Goal: Task Accomplishment & Management: Manage account settings

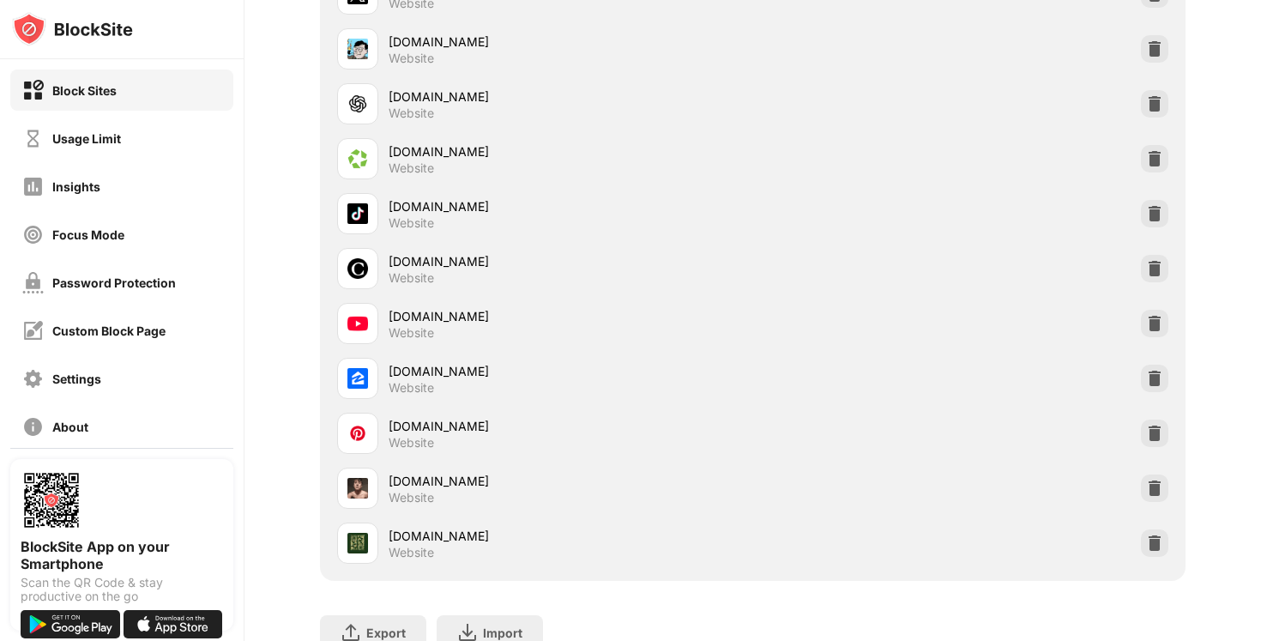
scroll to position [1952, 0]
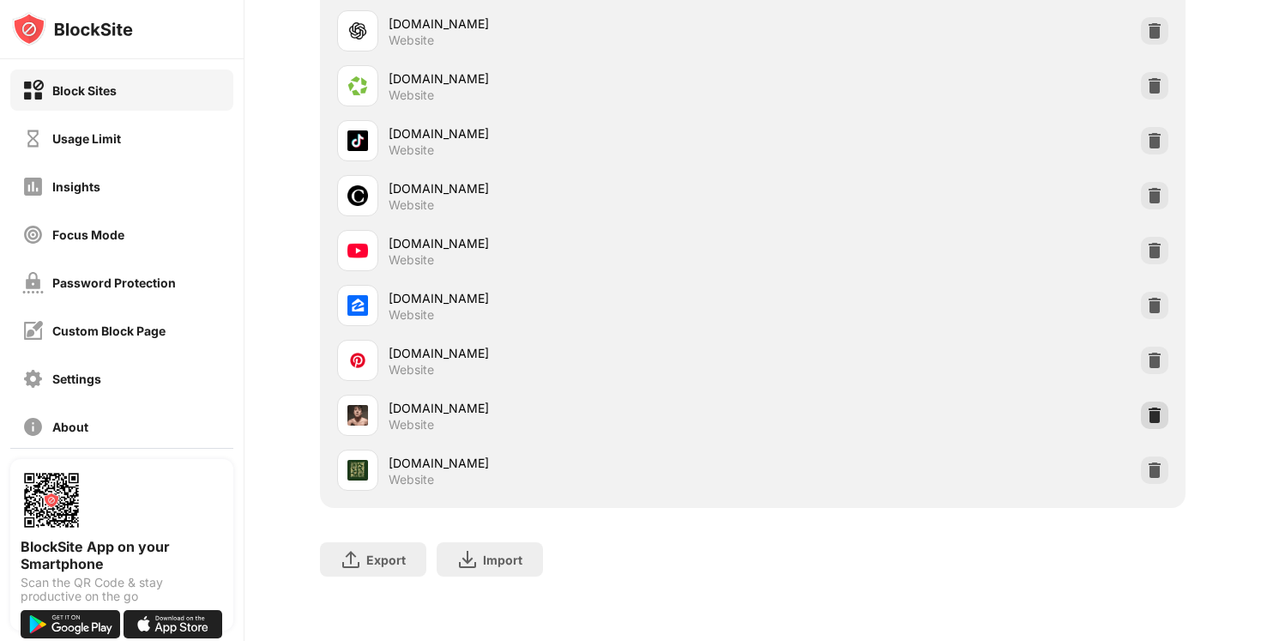
click at [1162, 415] on img at bounding box center [1154, 415] width 17 height 17
click at [1160, 465] on img at bounding box center [1154, 470] width 17 height 17
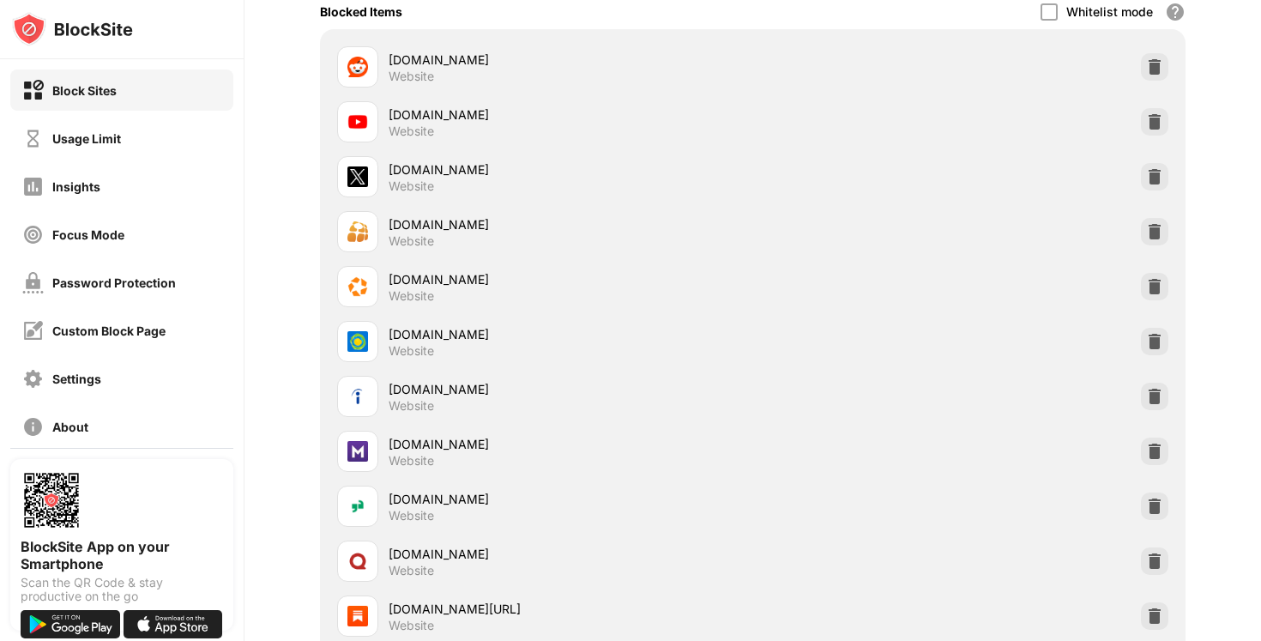
scroll to position [0, 0]
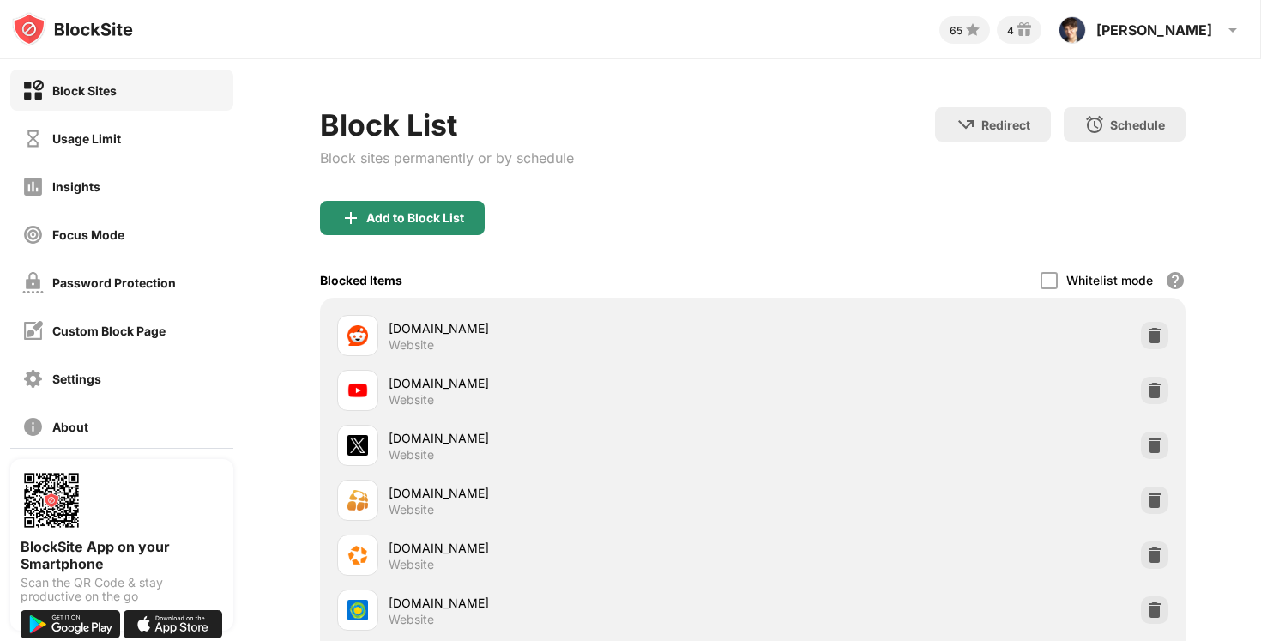
click at [435, 219] on div "Add to Block List" at bounding box center [415, 218] width 98 height 14
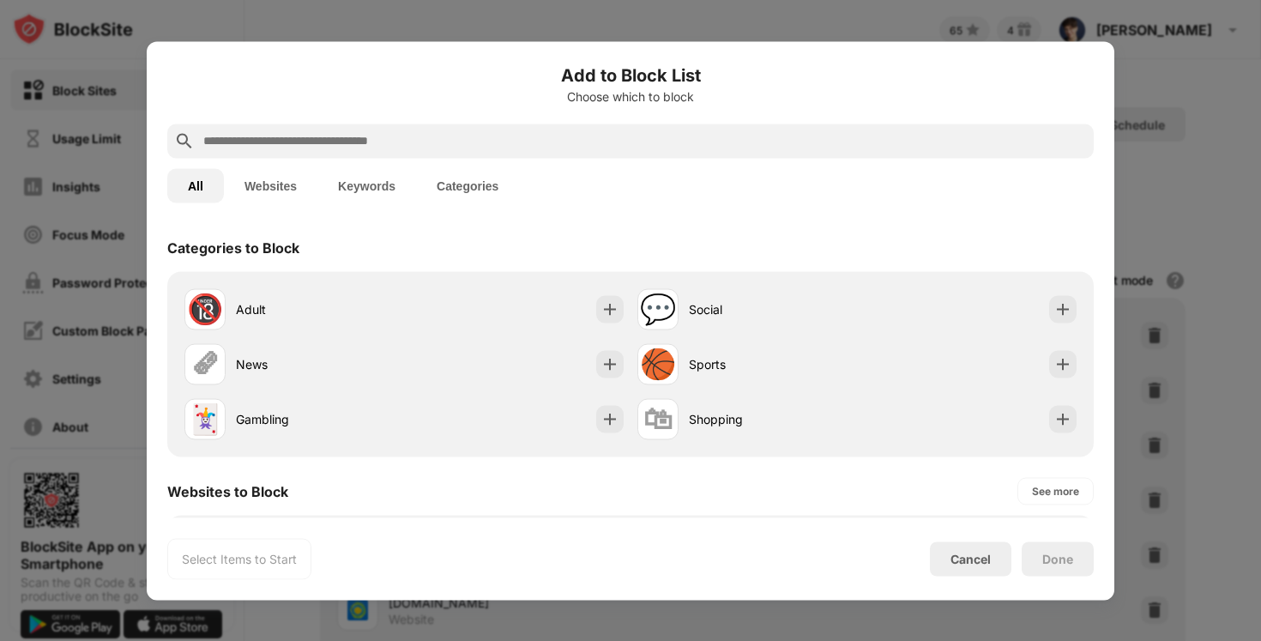
click at [430, 139] on input "text" at bounding box center [645, 140] width 886 height 21
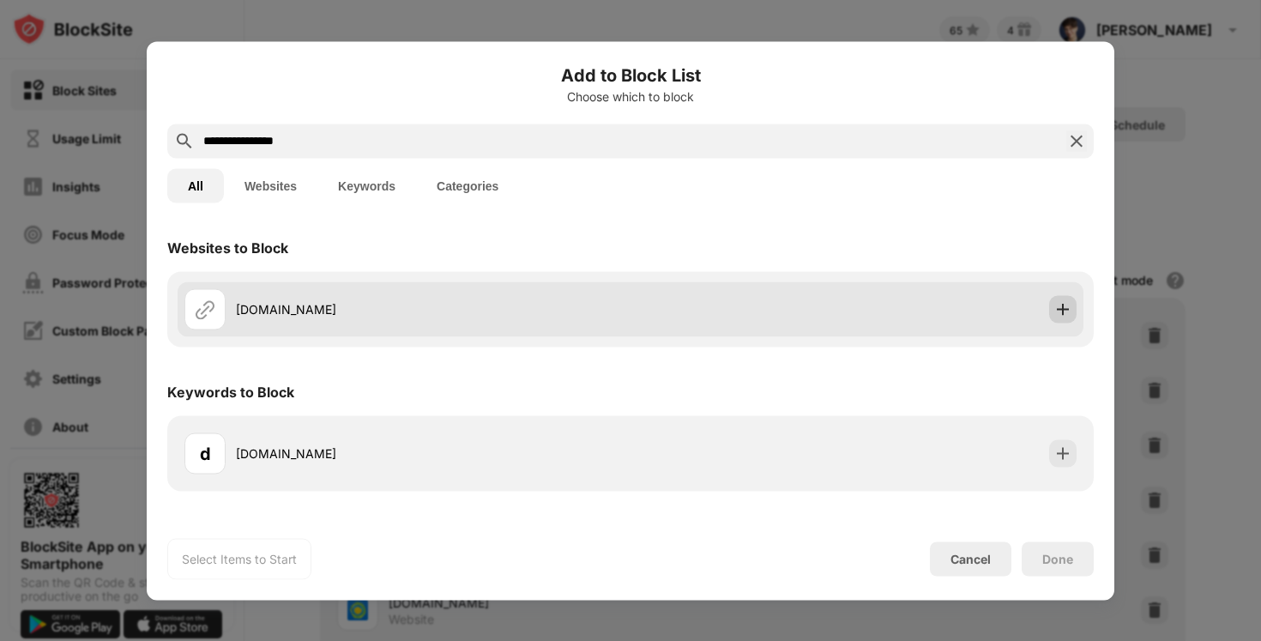
type input "**********"
click at [1061, 306] on img at bounding box center [1063, 308] width 17 height 17
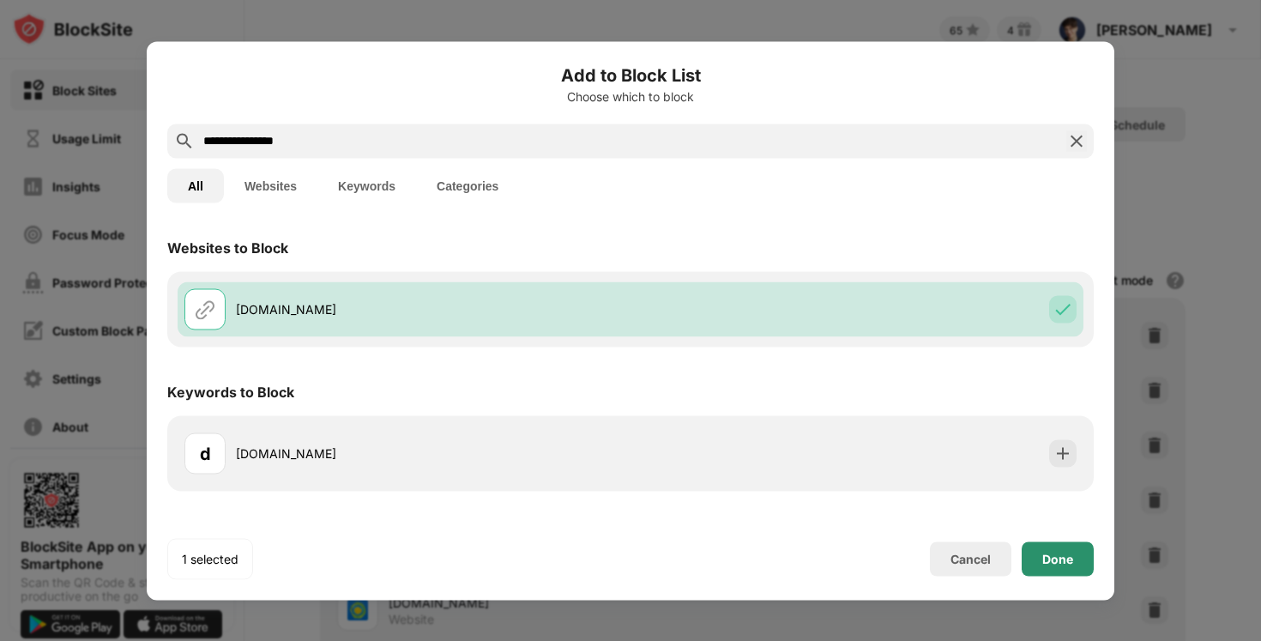
click at [1047, 555] on div "Done" at bounding box center [1058, 559] width 31 height 14
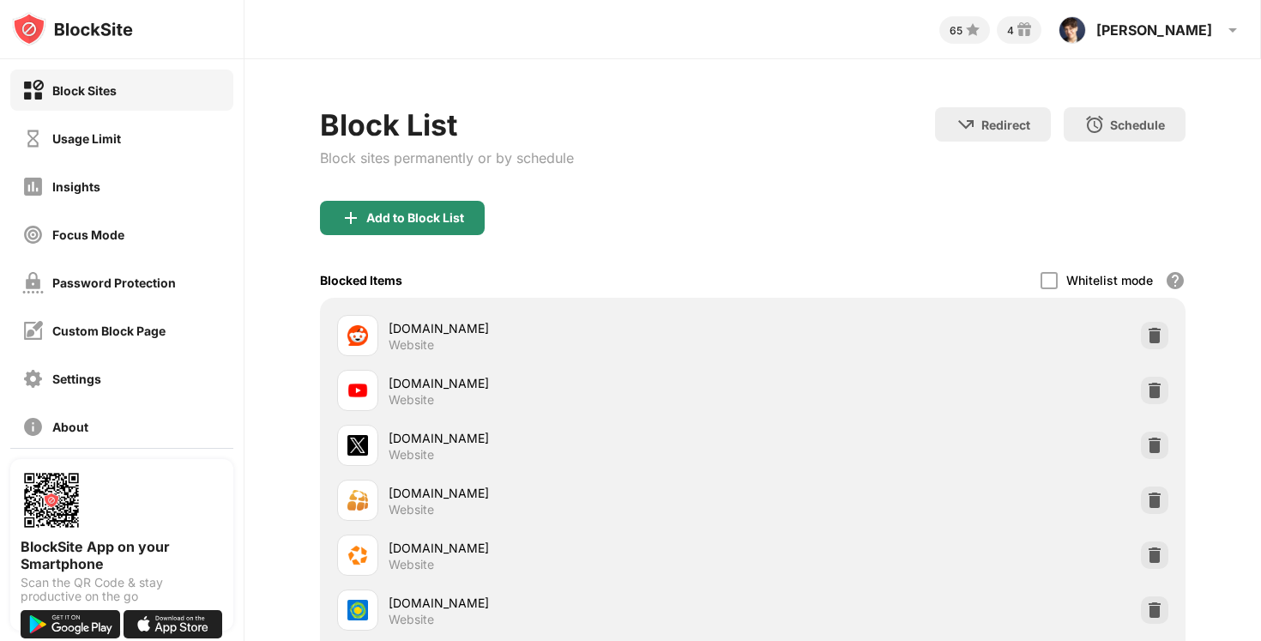
click at [427, 206] on div "Add to Block List" at bounding box center [402, 218] width 165 height 34
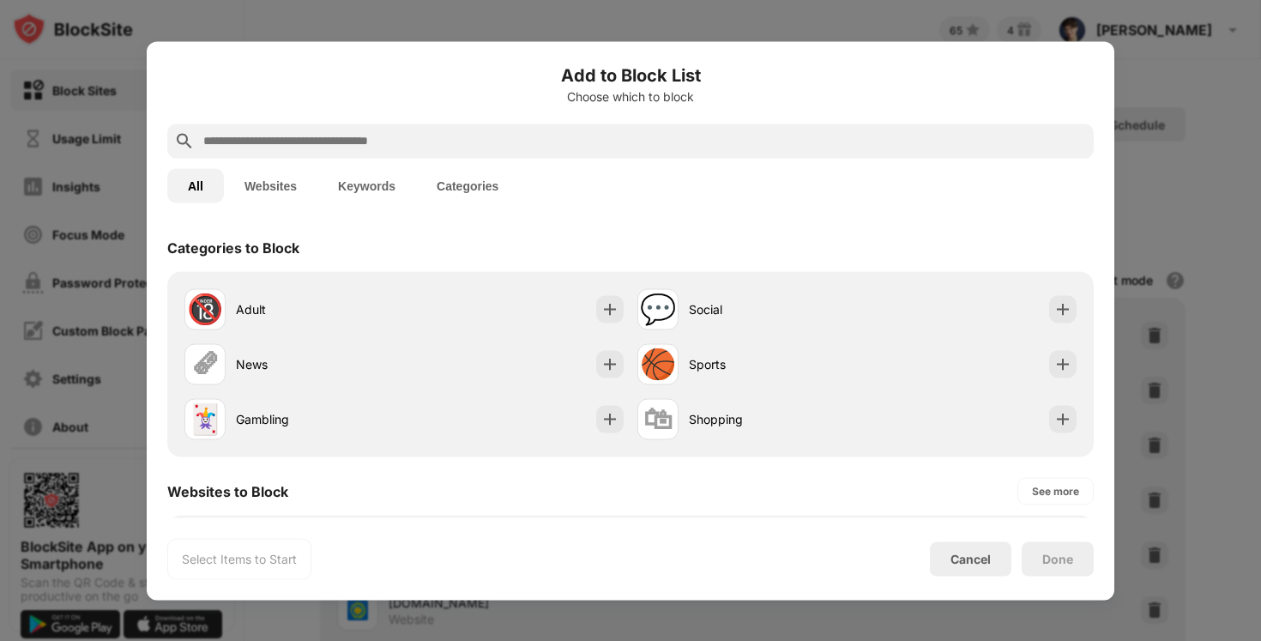
click at [395, 144] on input "text" at bounding box center [645, 140] width 886 height 21
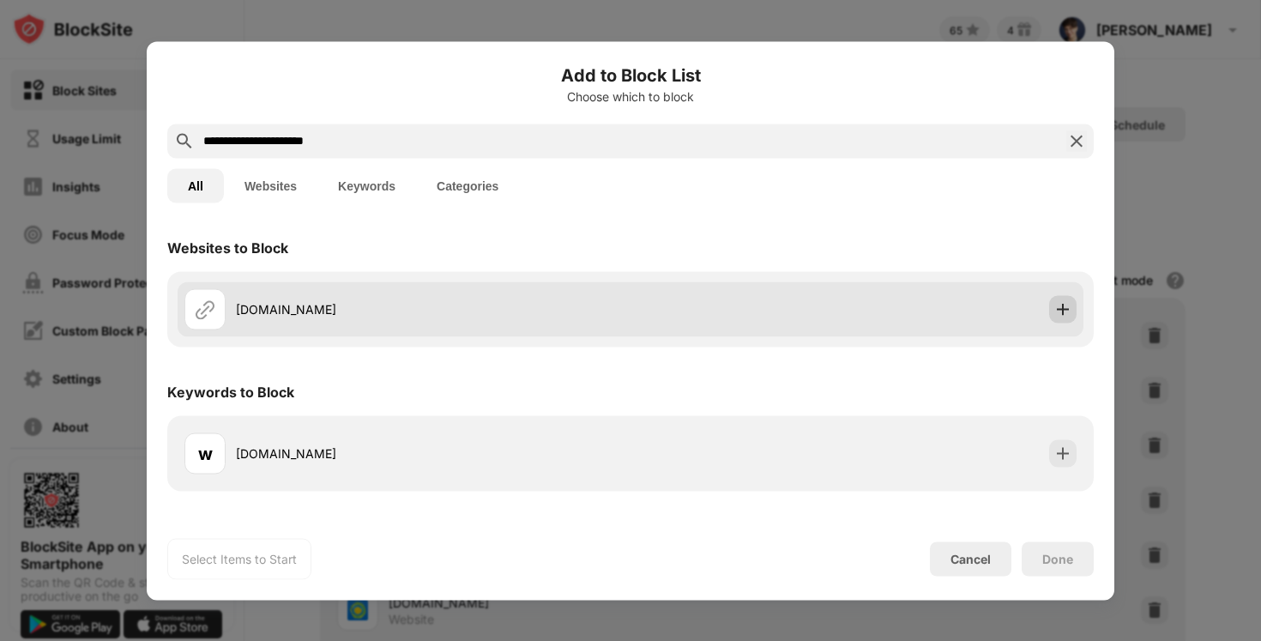
type input "**********"
click at [1057, 314] on img at bounding box center [1063, 308] width 17 height 17
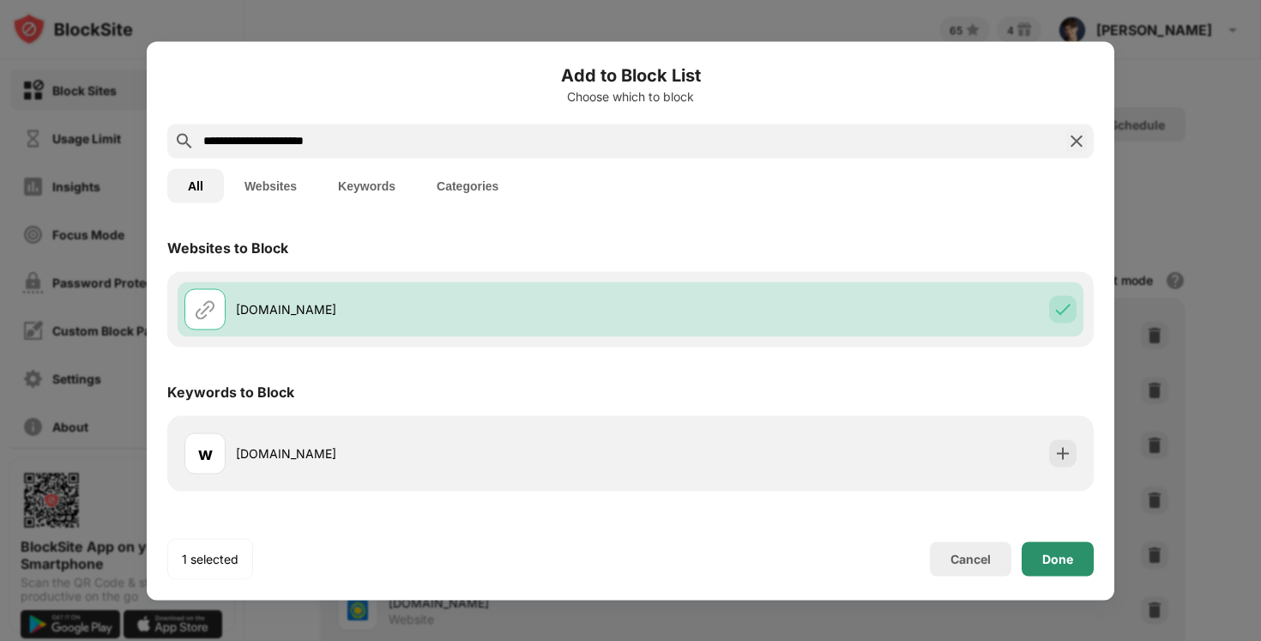
click at [1067, 561] on div "Done" at bounding box center [1058, 559] width 31 height 14
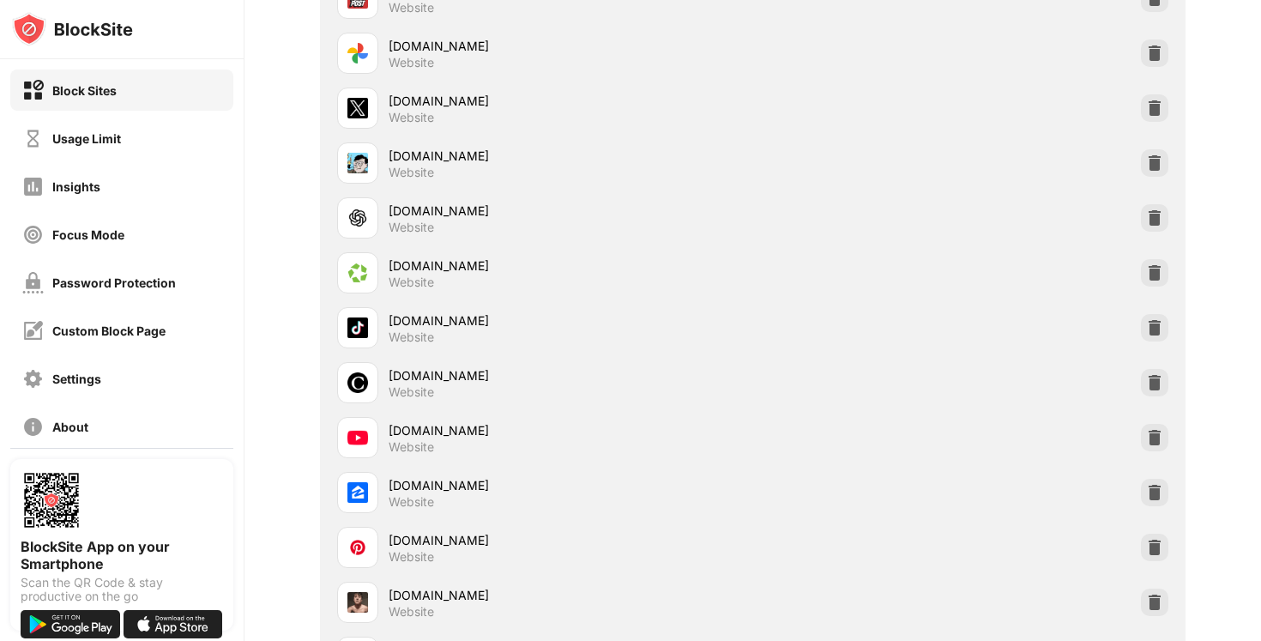
scroll to position [1952, 0]
